Goal: Task Accomplishment & Management: Complete application form

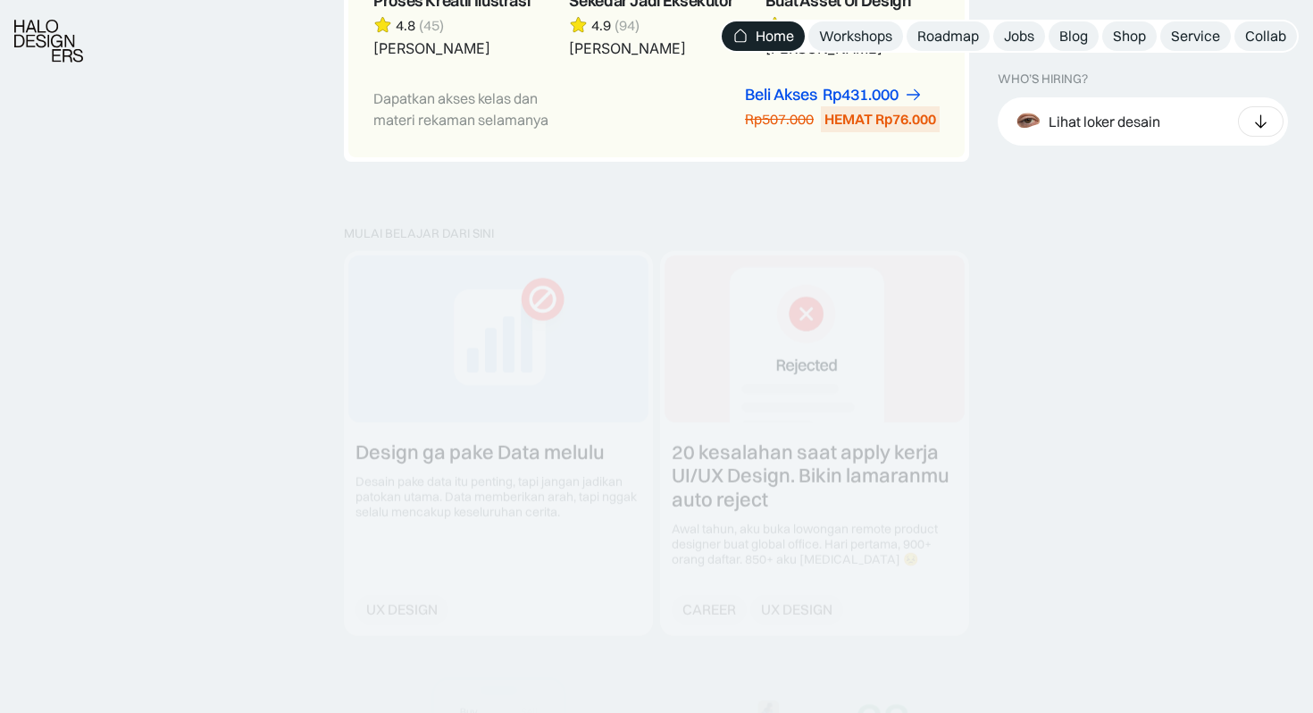
scroll to position [2015, 0]
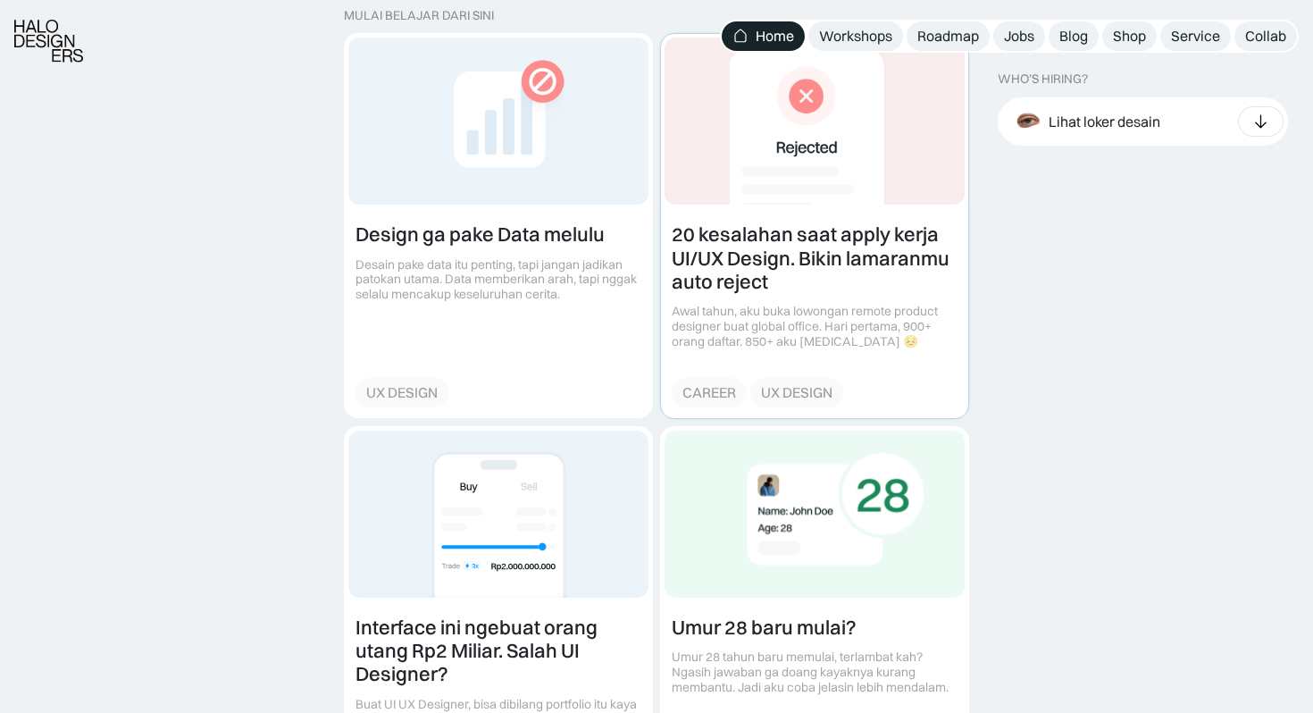
click at [774, 265] on link at bounding box center [814, 225] width 307 height 383
click at [563, 242] on link at bounding box center [498, 225] width 307 height 383
click at [1010, 46] on link "Jobs" at bounding box center [1019, 35] width 52 height 29
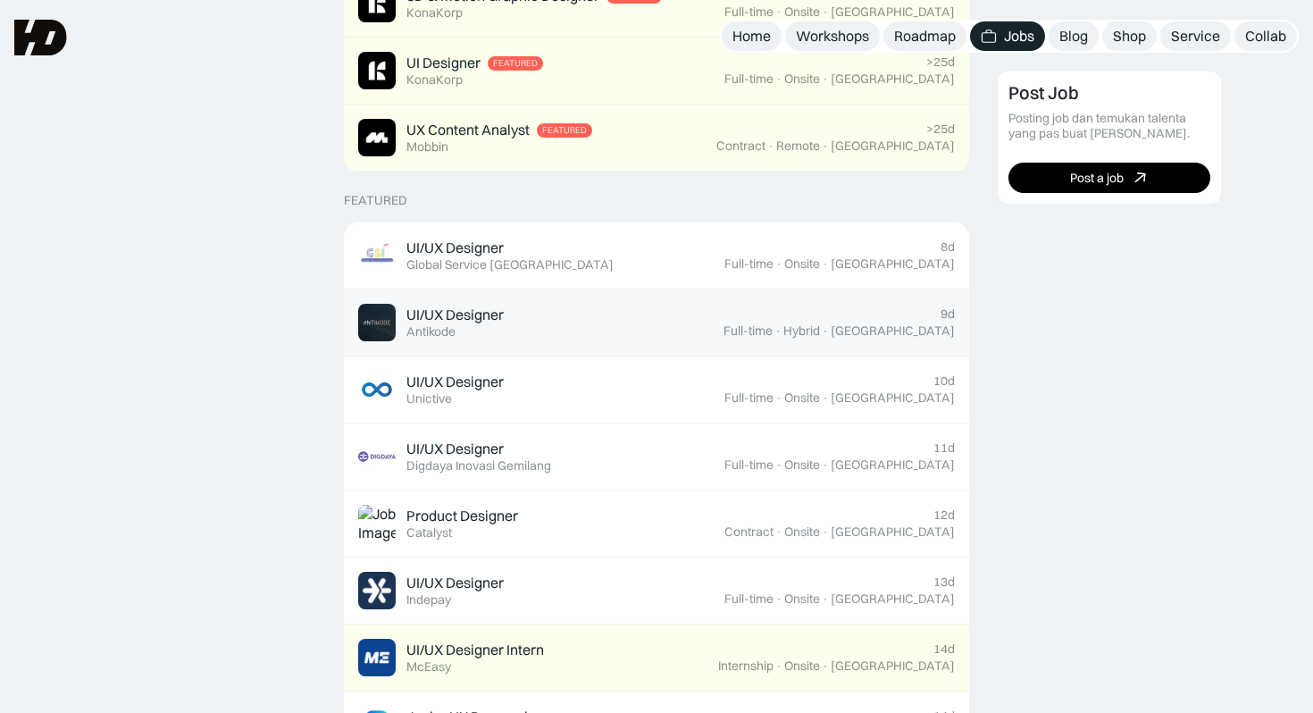
scroll to position [538, 0]
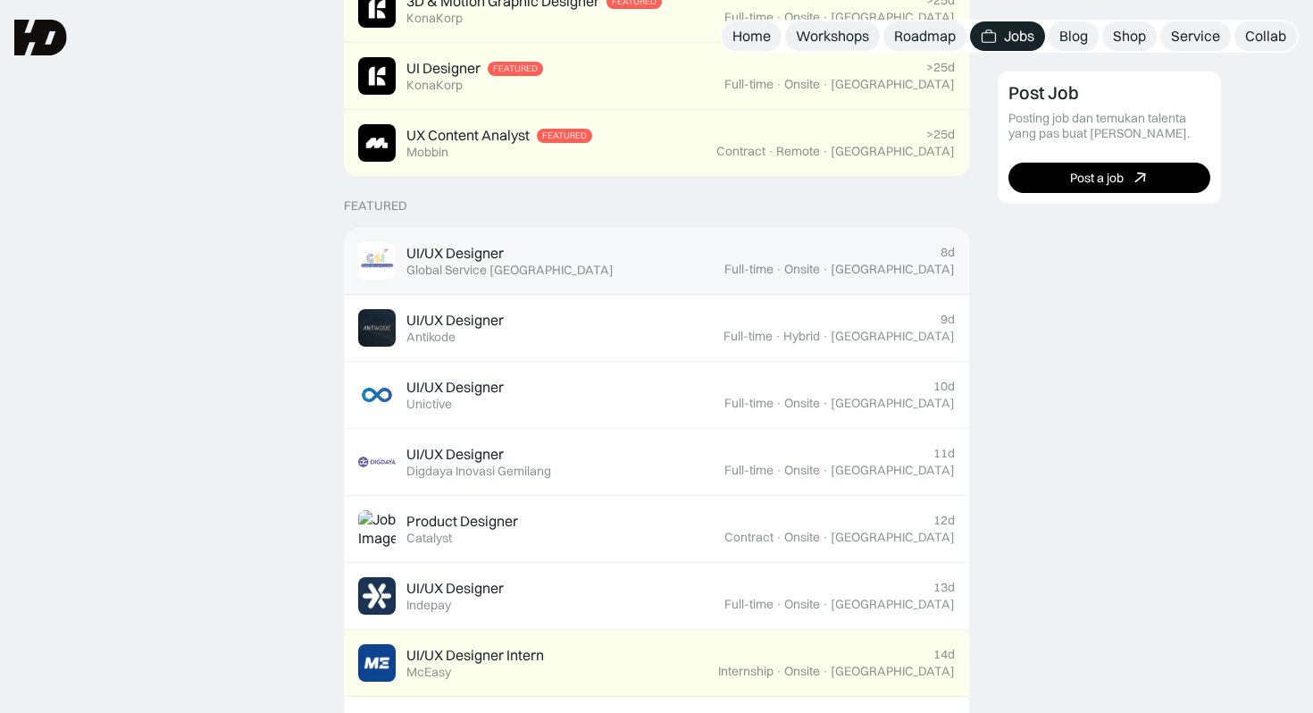
click at [620, 272] on div "UI/UX Designer Featured Global Service Indonesia" at bounding box center [541, 261] width 366 height 38
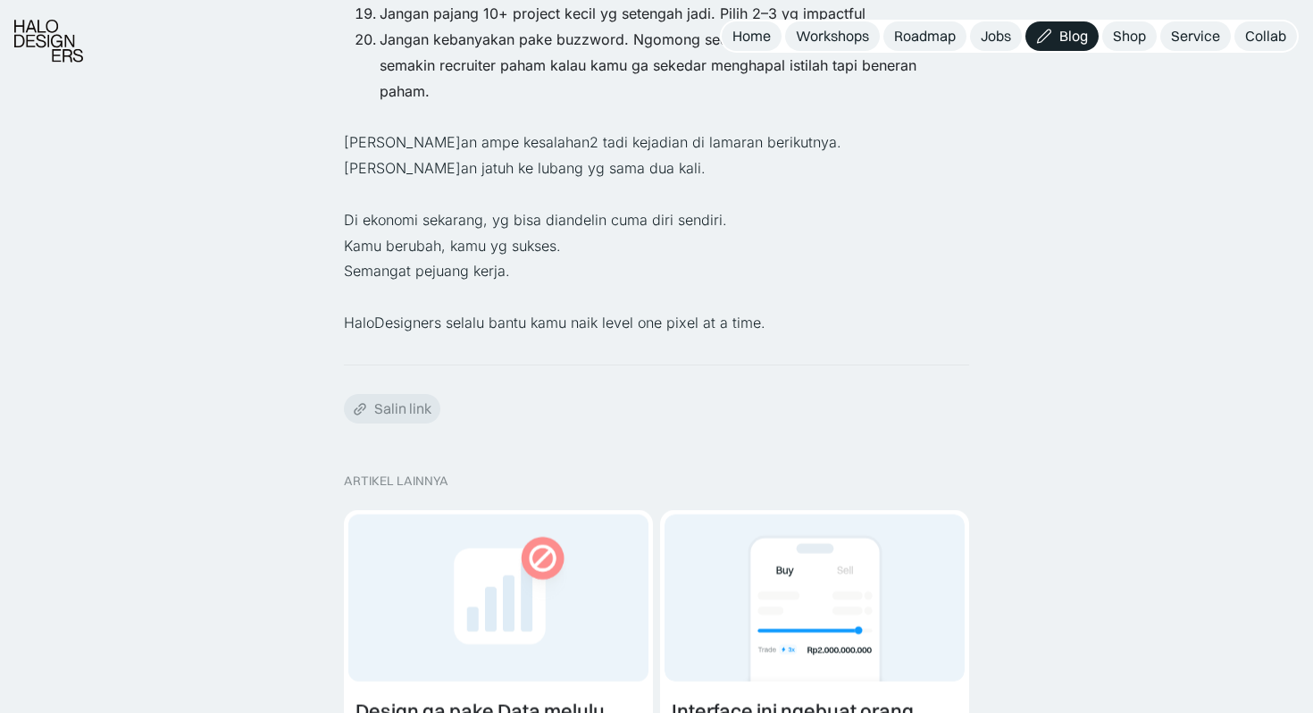
scroll to position [2525, 0]
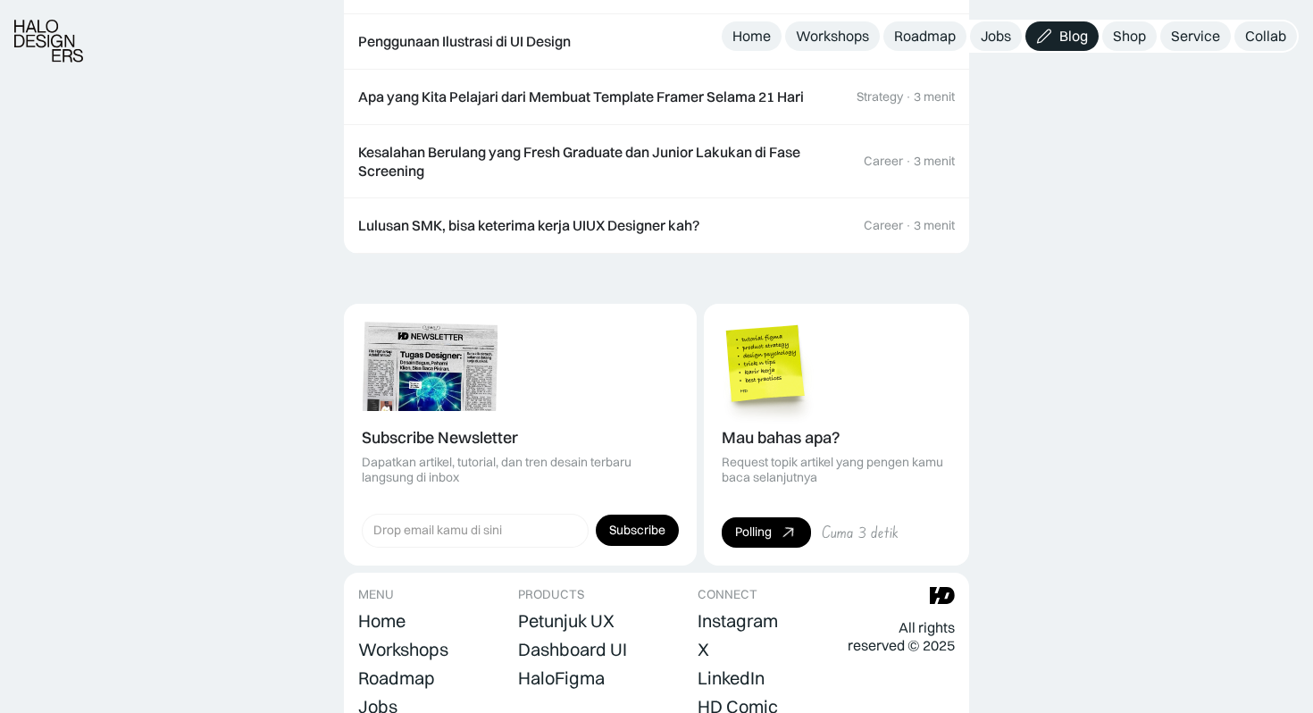
scroll to position [2709, 0]
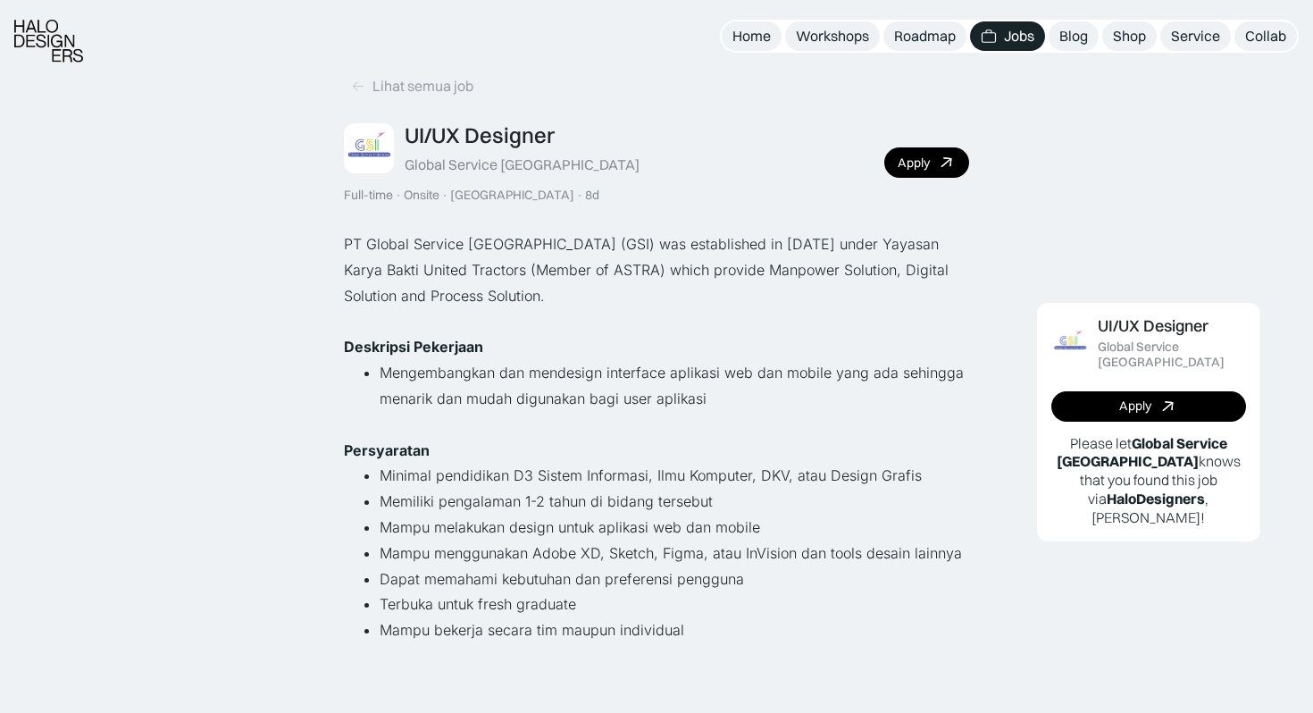
scroll to position [30, 0]
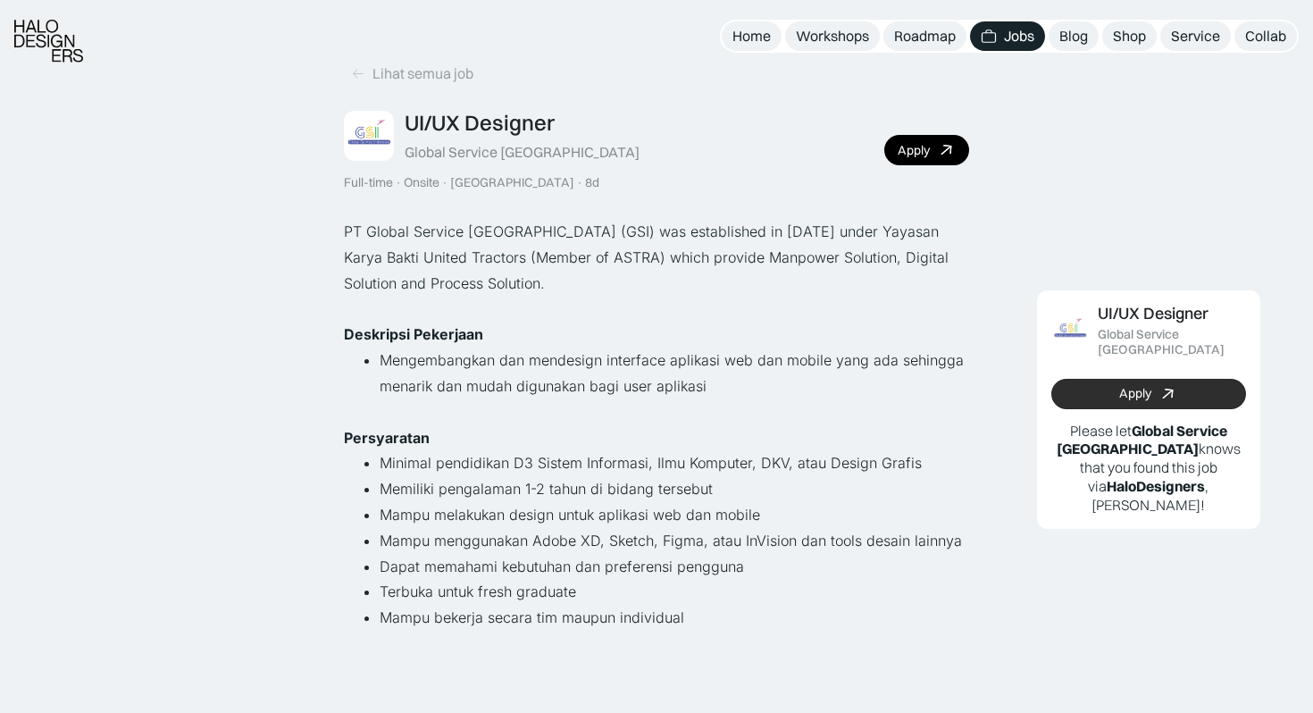
click at [1077, 393] on link "Apply" at bounding box center [1148, 394] width 195 height 30
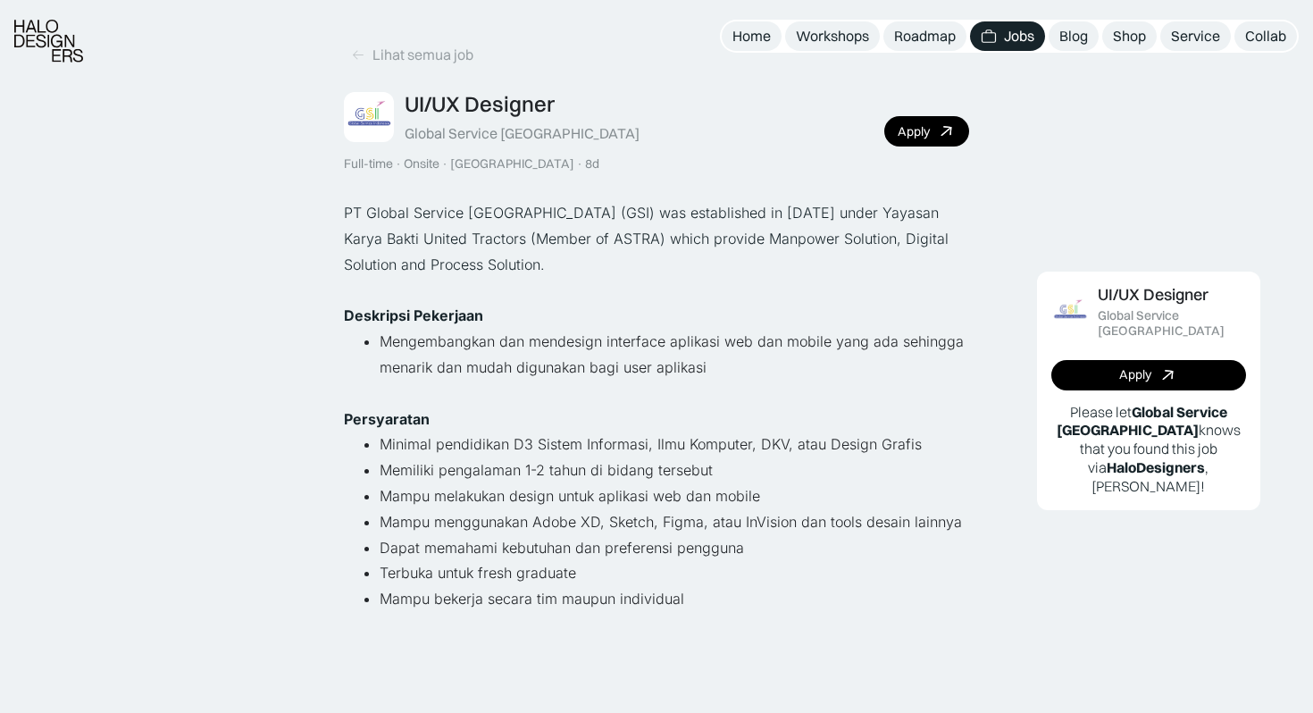
scroll to position [63, 0]
